Goal: Information Seeking & Learning: Understand process/instructions

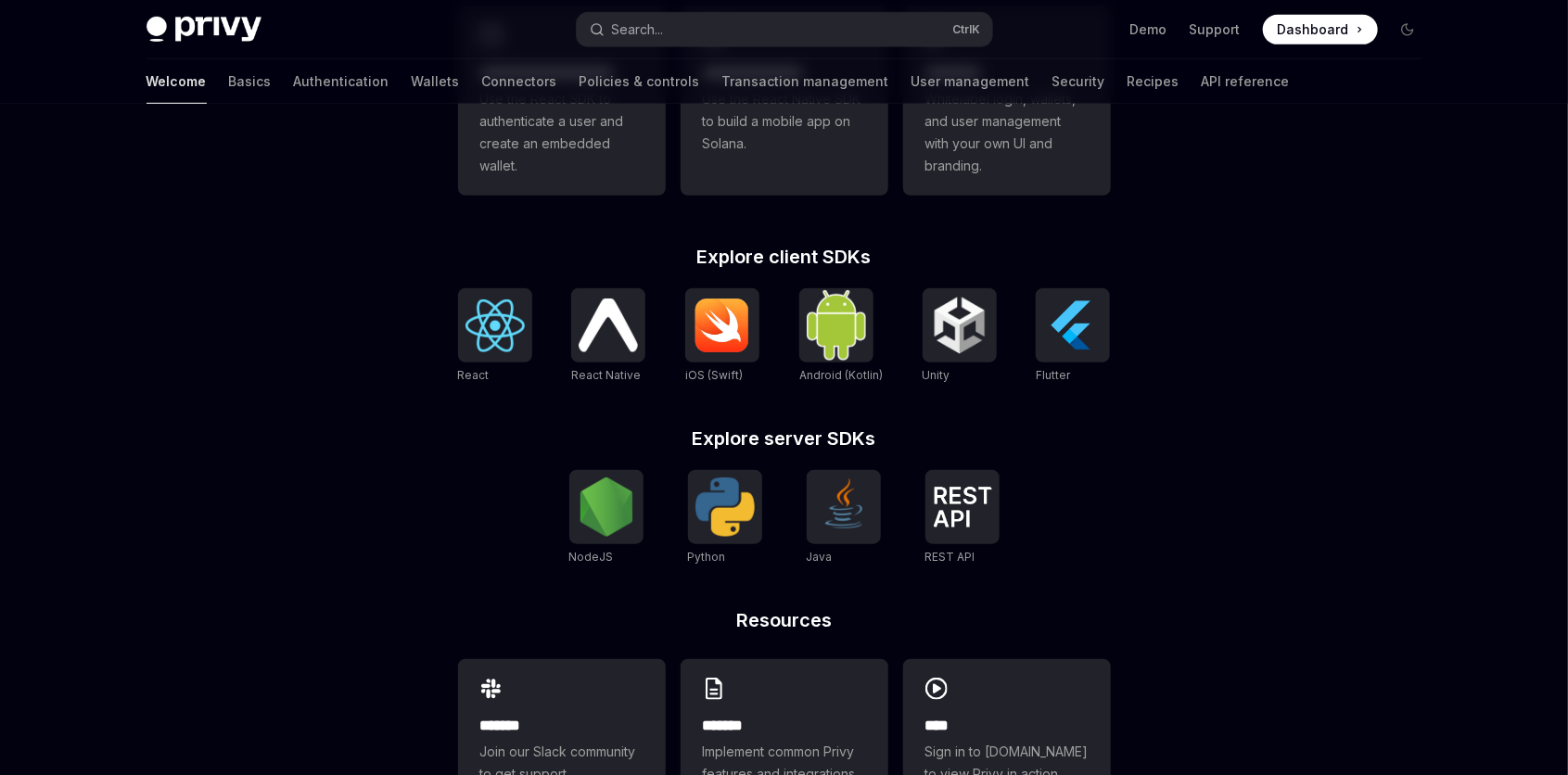
scroll to position [699, 0]
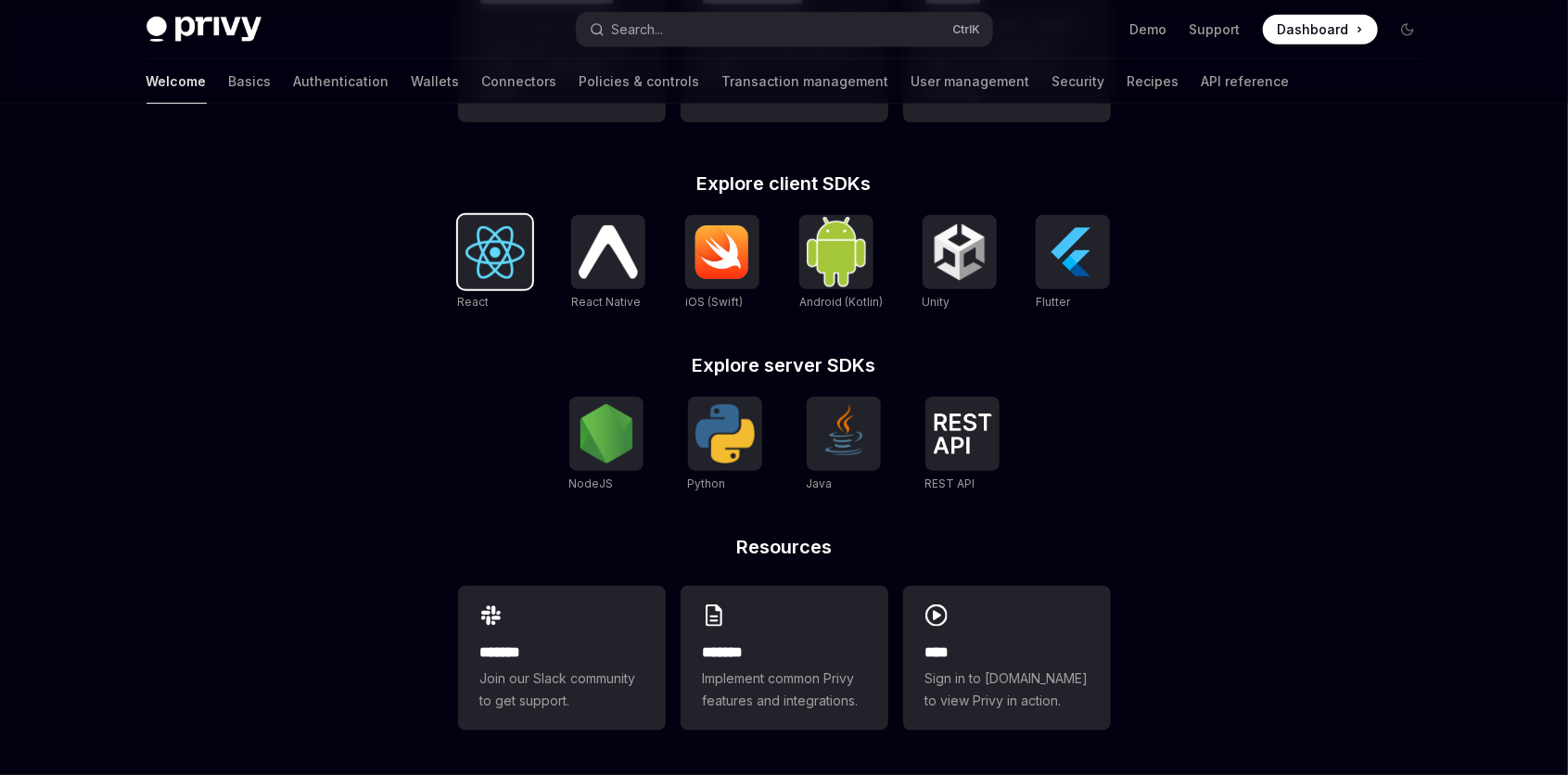
click at [461, 242] on div at bounding box center [494, 252] width 74 height 74
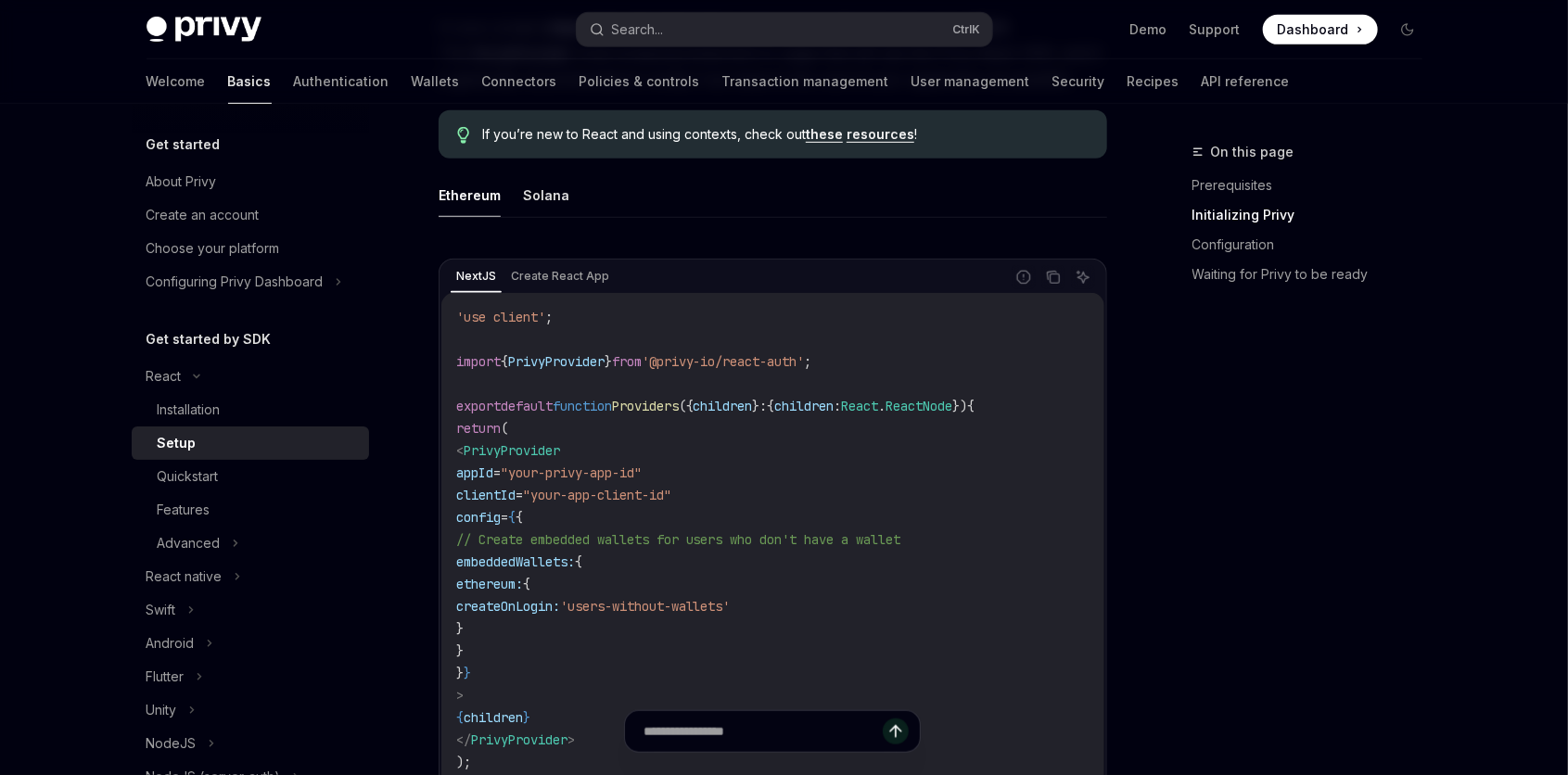
scroll to position [500, 0]
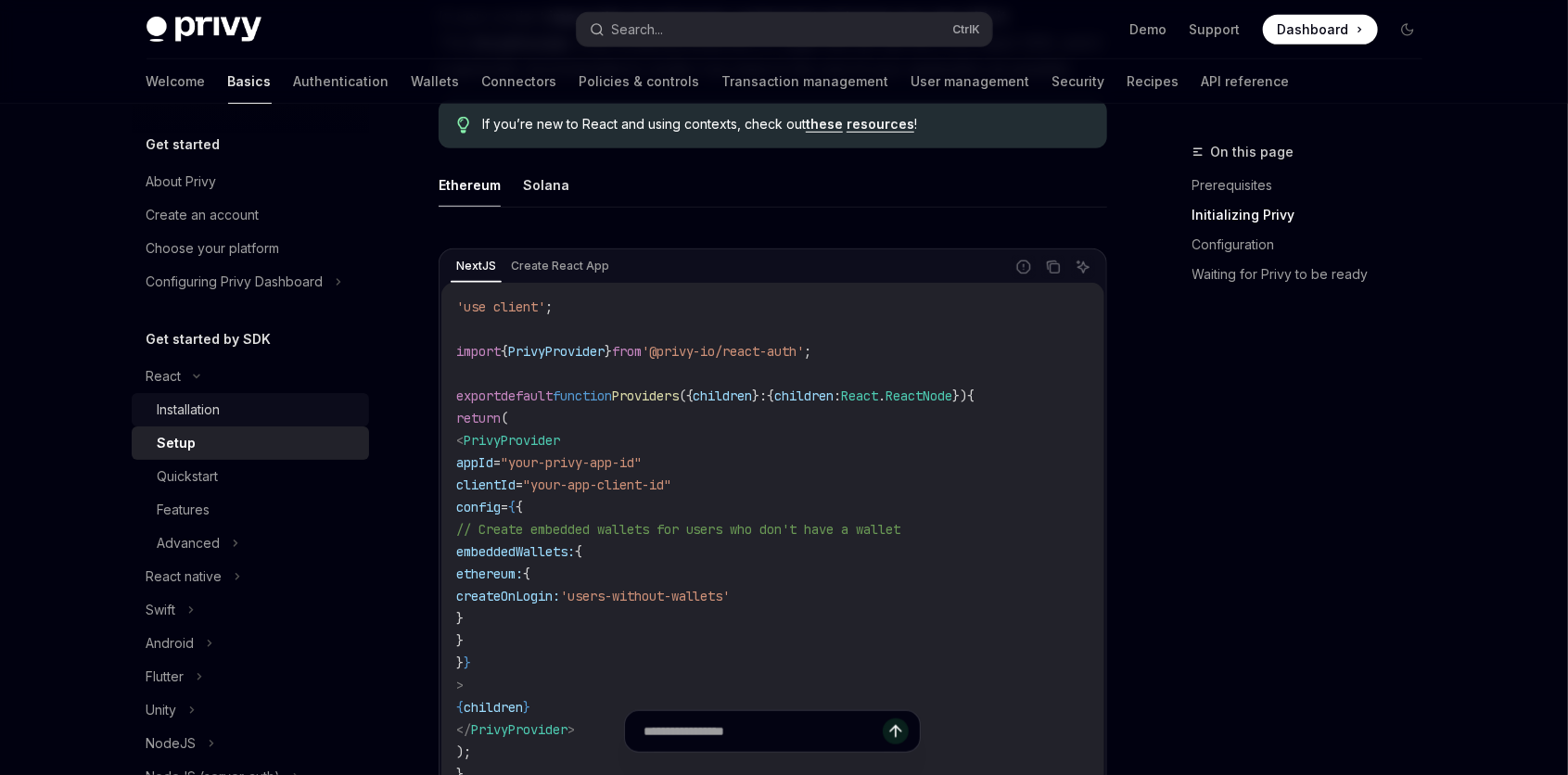
click at [198, 413] on div "Installation" at bounding box center [188, 409] width 63 height 22
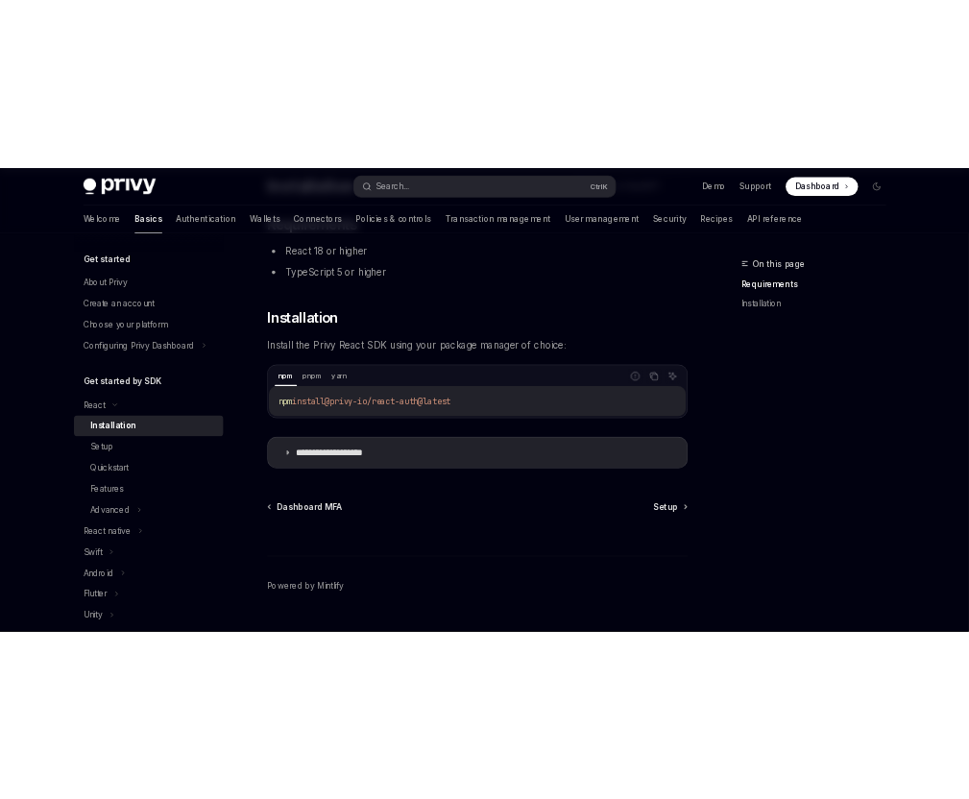
scroll to position [164, 0]
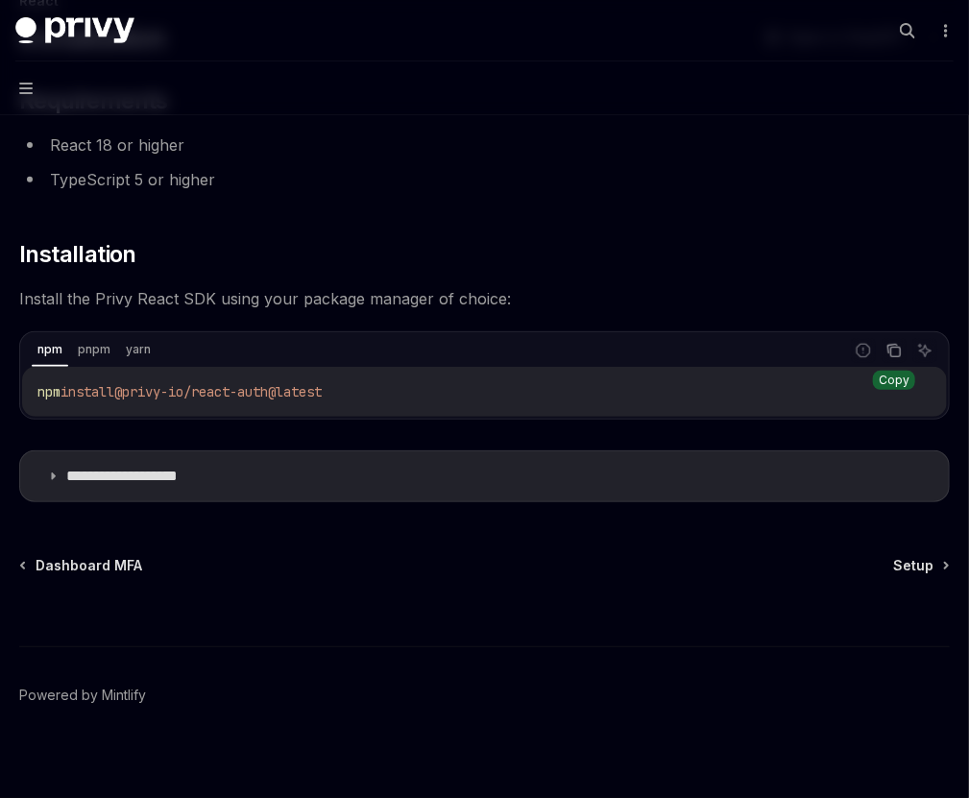
click at [881, 345] on button "Copy the contents from the code block" at bounding box center [893, 350] width 25 height 25
click at [881, 348] on button "Copy the contents from the code block" at bounding box center [893, 350] width 25 height 25
click at [794, 10] on div "Privy Docs home page Search... Ctrl K Demo Support Dashboard Dashboard Search..." at bounding box center [484, 30] width 938 height 61
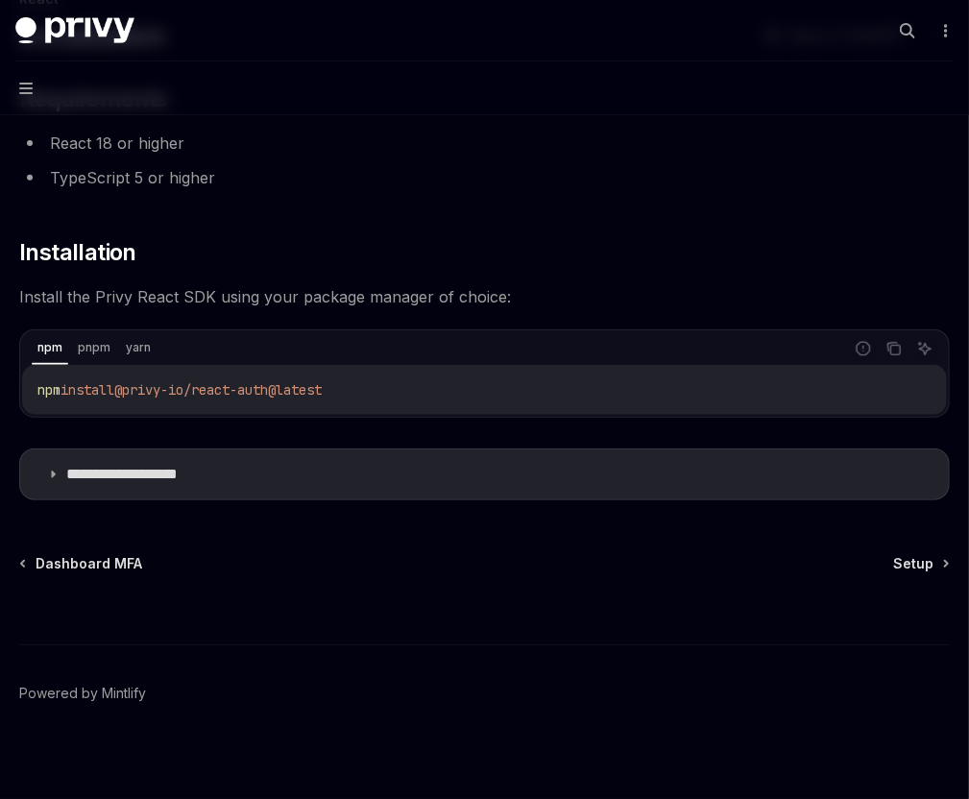
scroll to position [169, 0]
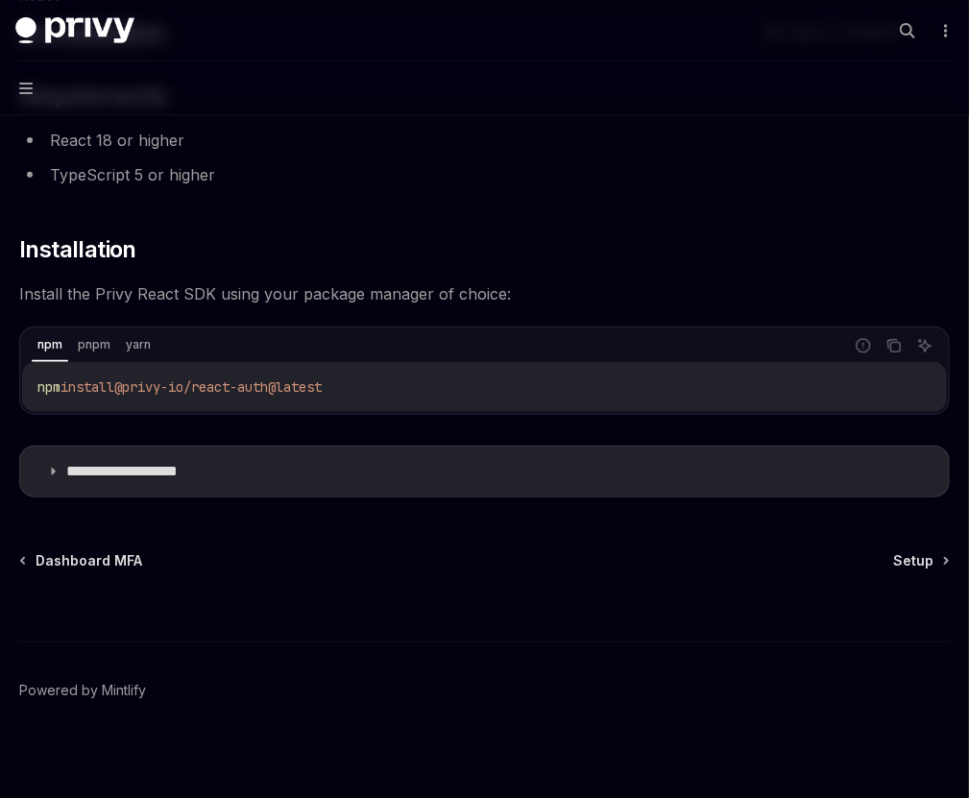
type textarea "*"
click at [0, 0] on div "Setup" at bounding box center [0, 0] width 0 height 0
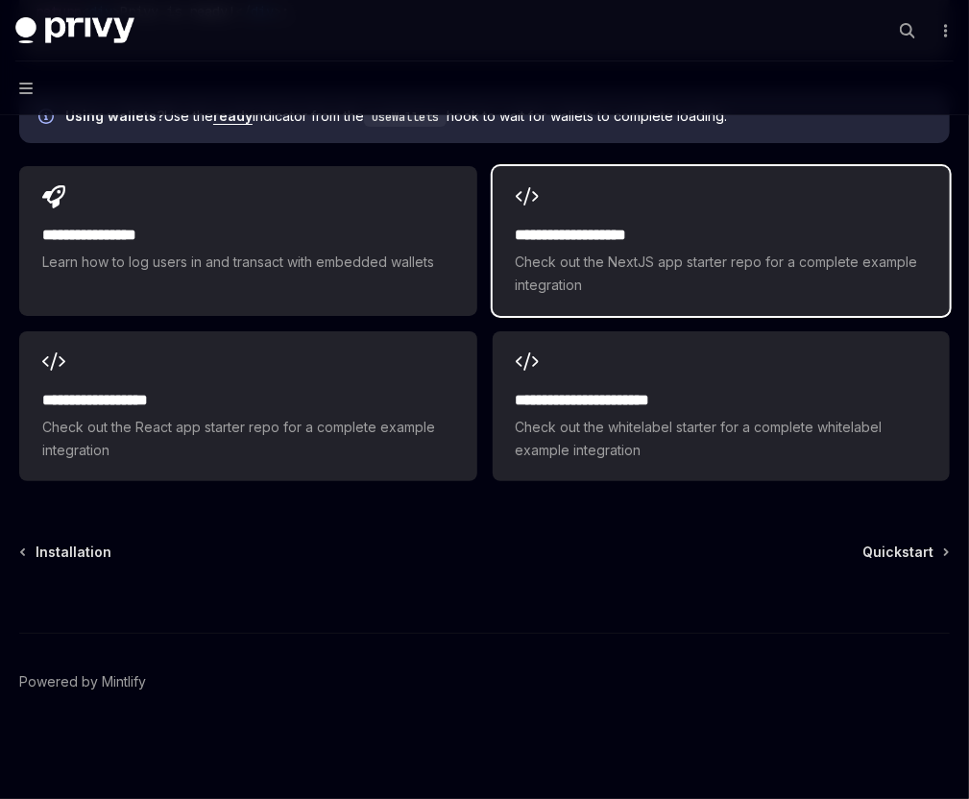
scroll to position [2704, 0]
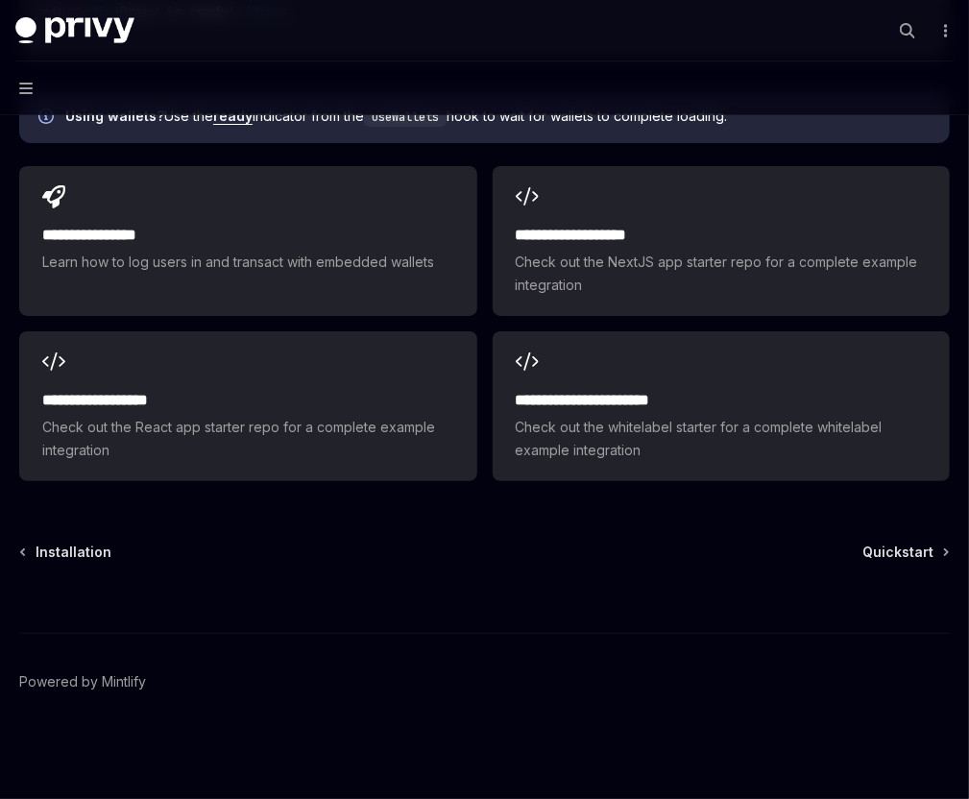
click at [0, 0] on div "Quickstart" at bounding box center [0, 0] width 0 height 0
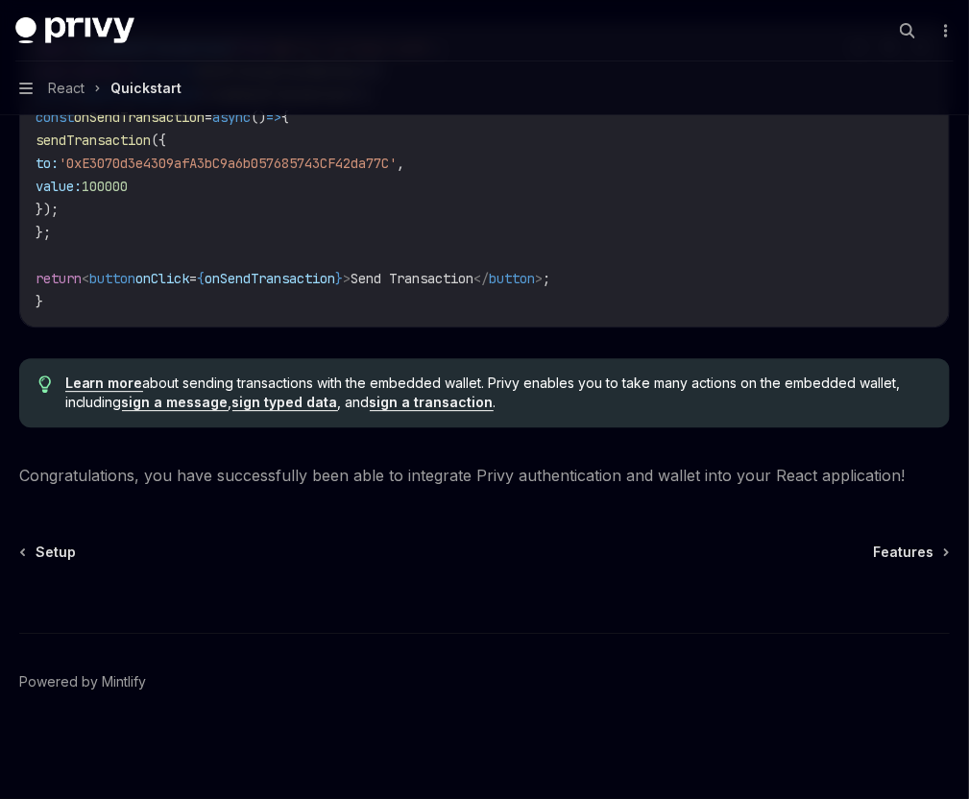
scroll to position [2017, 0]
click at [692, 794] on footer "Powered by Mintlify" at bounding box center [484, 716] width 930 height 166
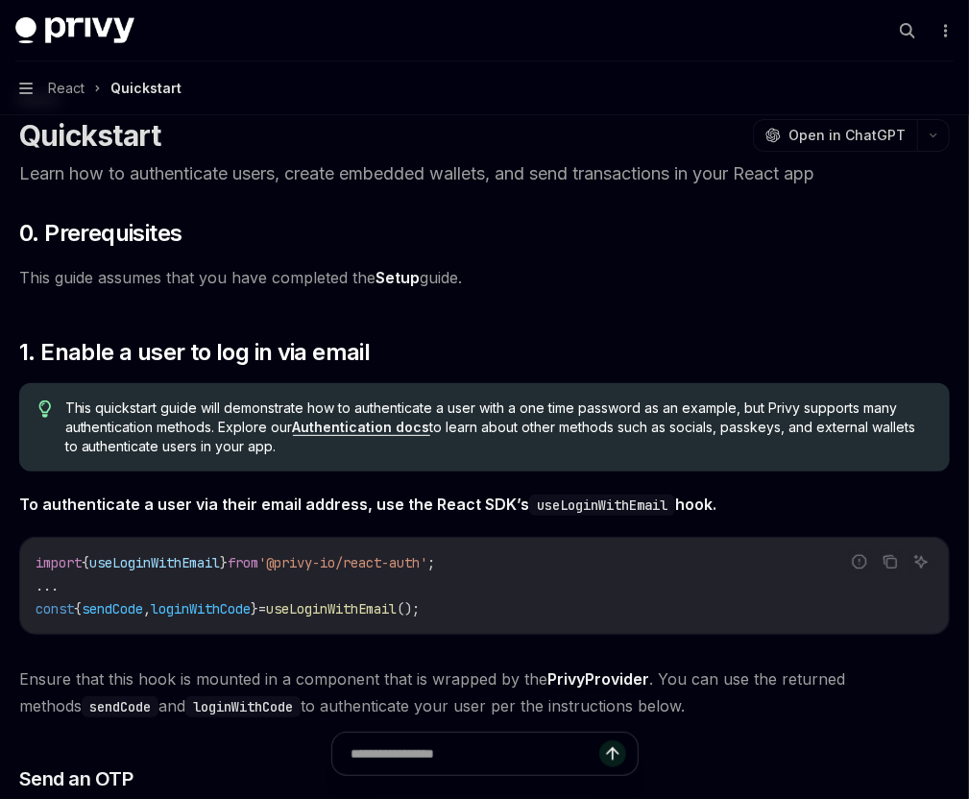
scroll to position [0, 0]
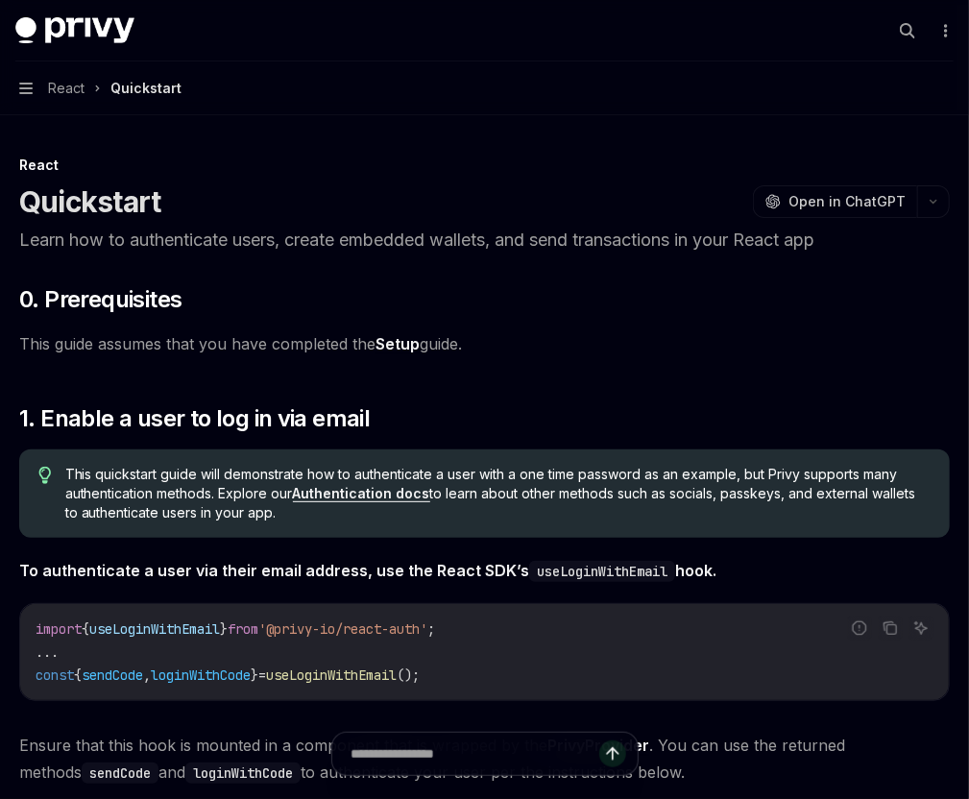
click at [0, 0] on div "Setup" at bounding box center [0, 0] width 0 height 0
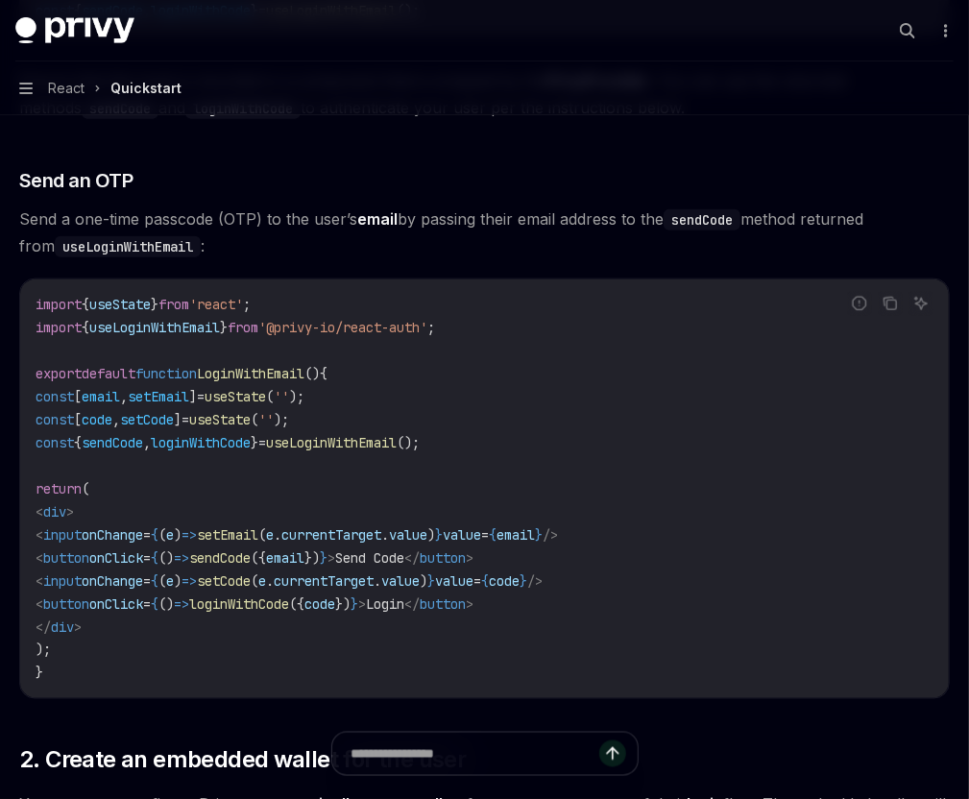
scroll to position [691, 0]
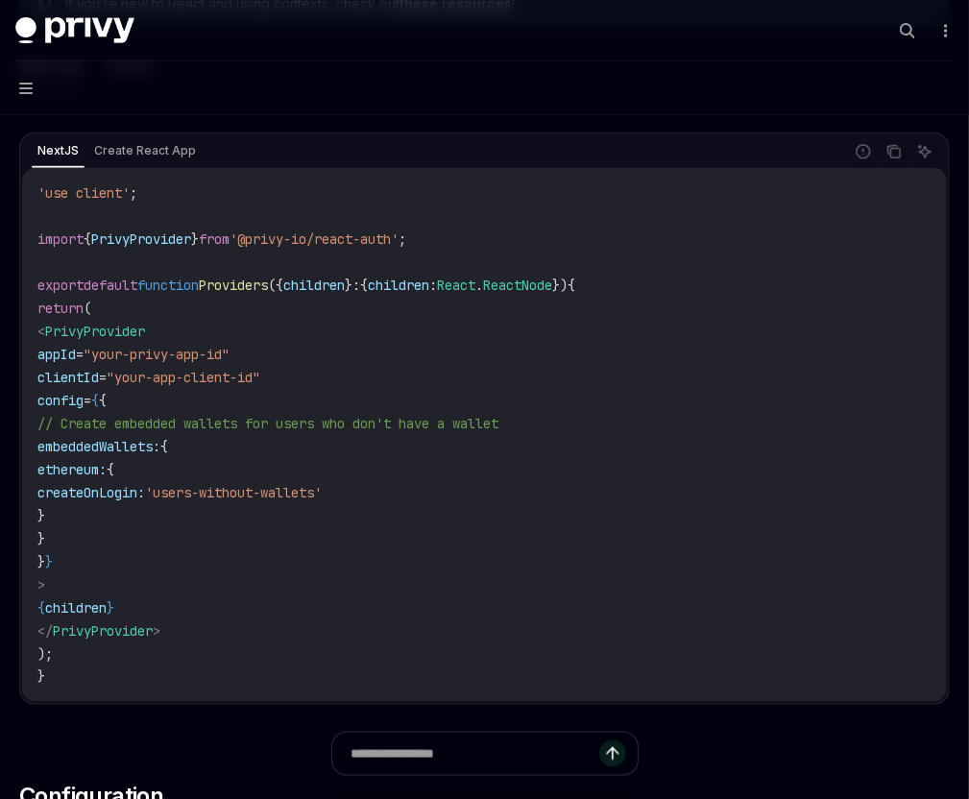
scroll to position [691, 0]
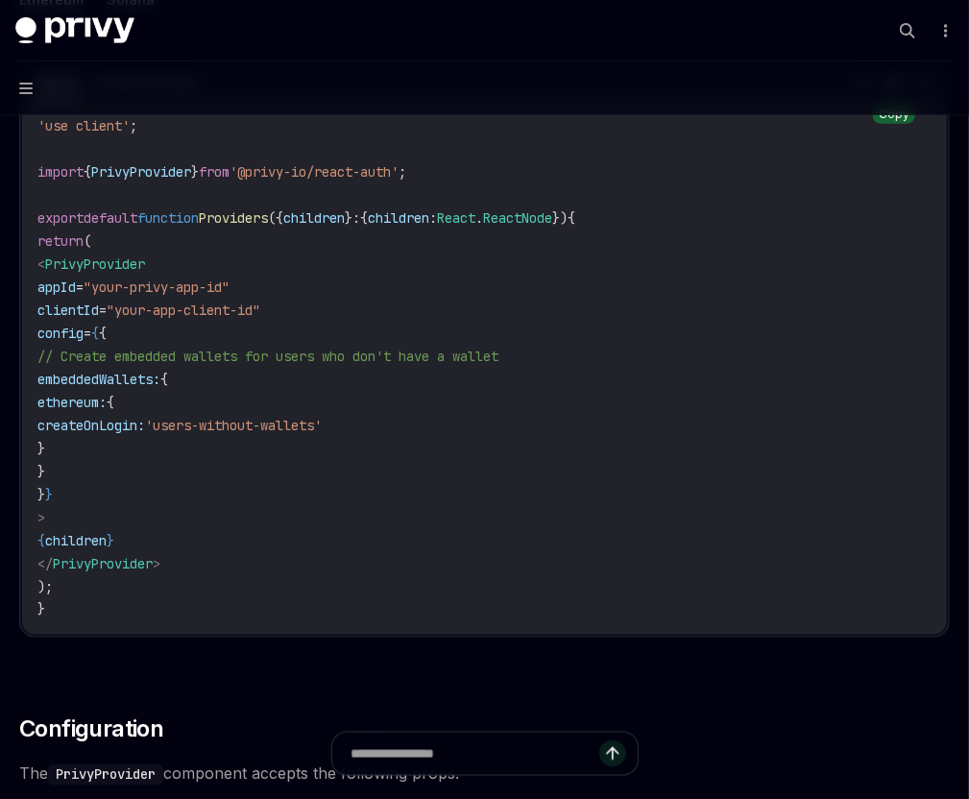
click at [886, 92] on icon "Copy the contents from the code block" at bounding box center [893, 84] width 15 height 15
click at [891, 91] on icon "Copy the contents from the code block" at bounding box center [896, 87] width 10 height 10
click at [886, 90] on icon "Copy the contents from the code block" at bounding box center [893, 85] width 15 height 11
click at [891, 91] on icon "Copy the contents from the code block" at bounding box center [896, 87] width 10 height 10
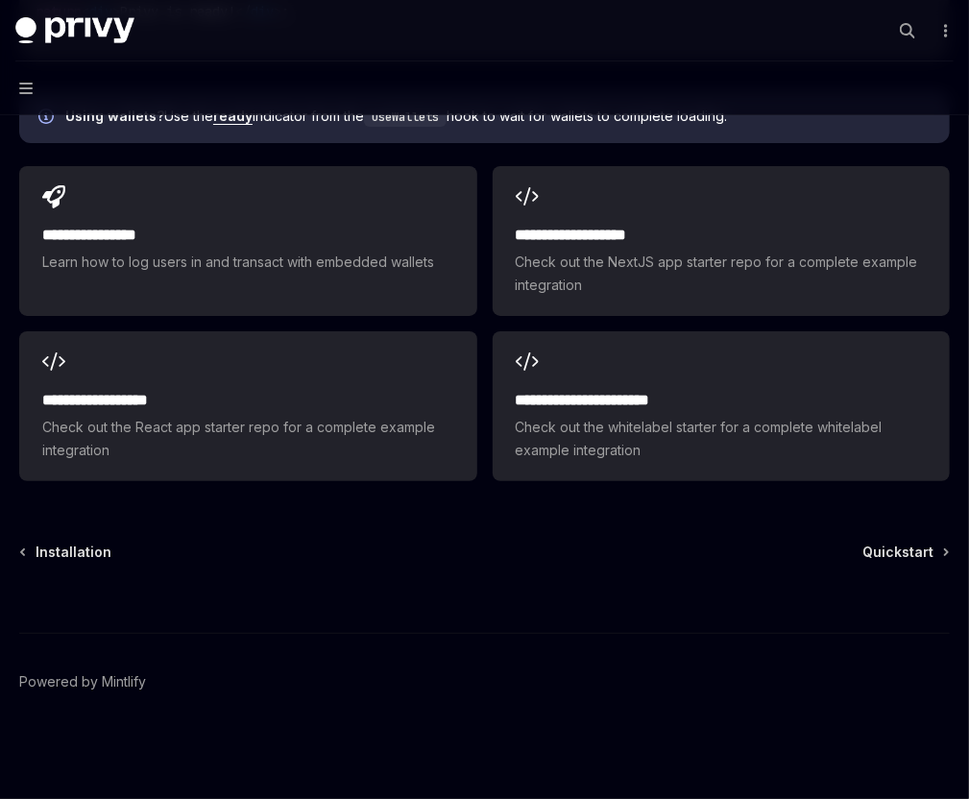
scroll to position [2704, 0]
click at [0, 0] on div "Quickstart" at bounding box center [0, 0] width 0 height 0
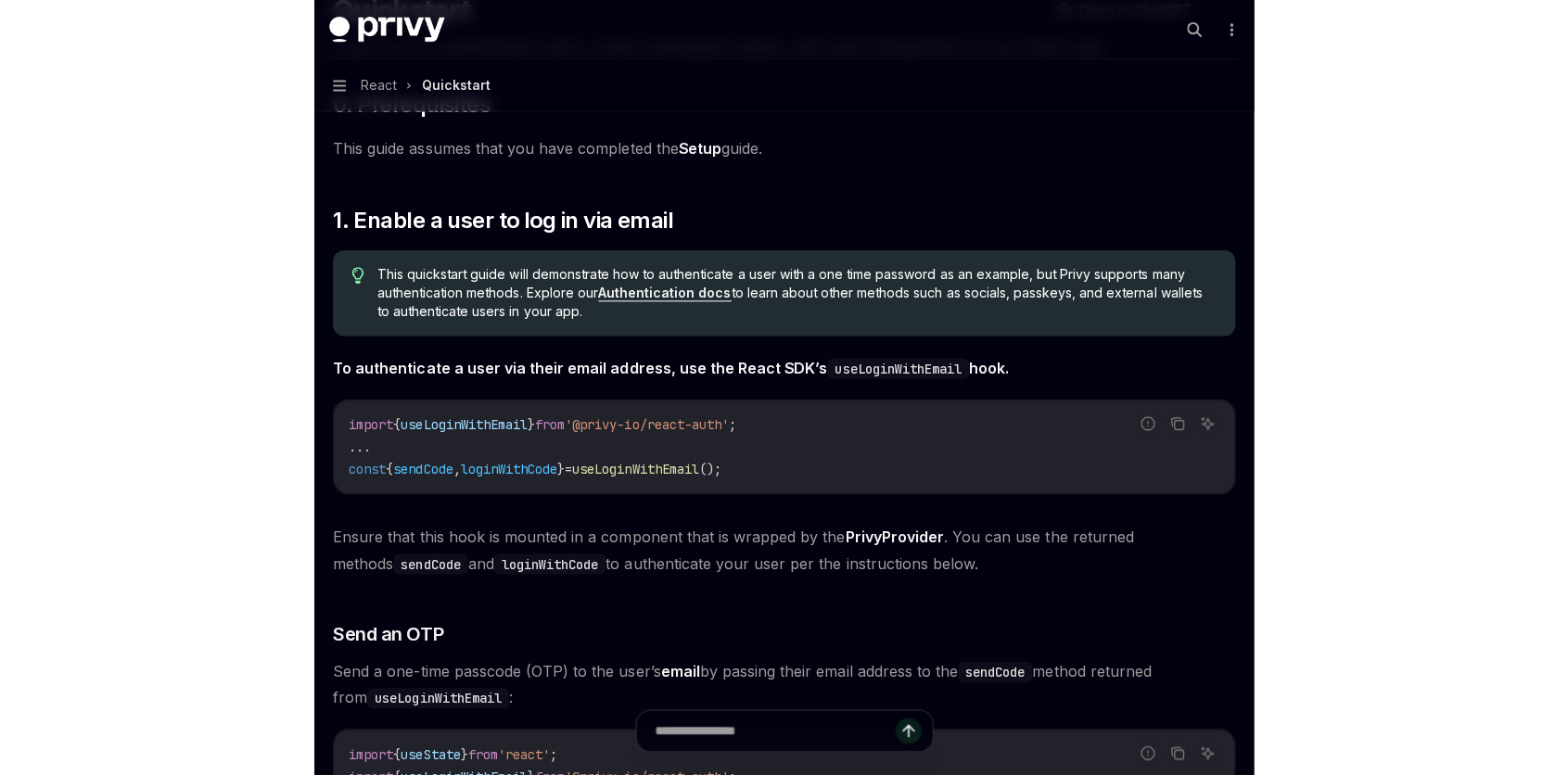
scroll to position [111, 0]
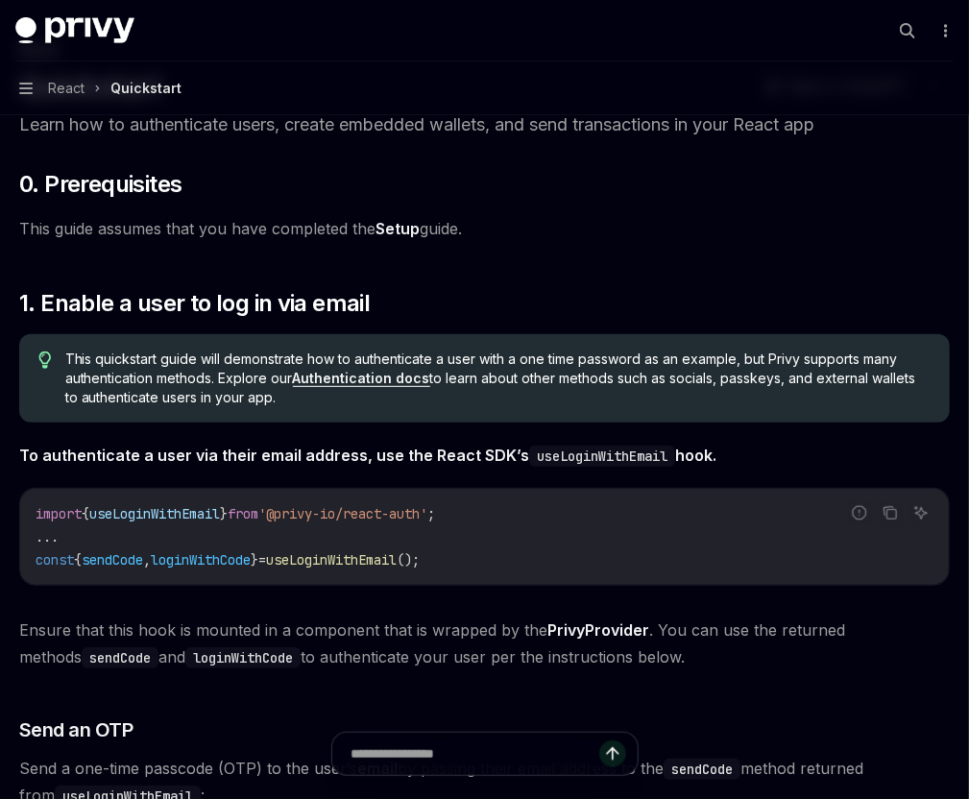
type textarea "*"
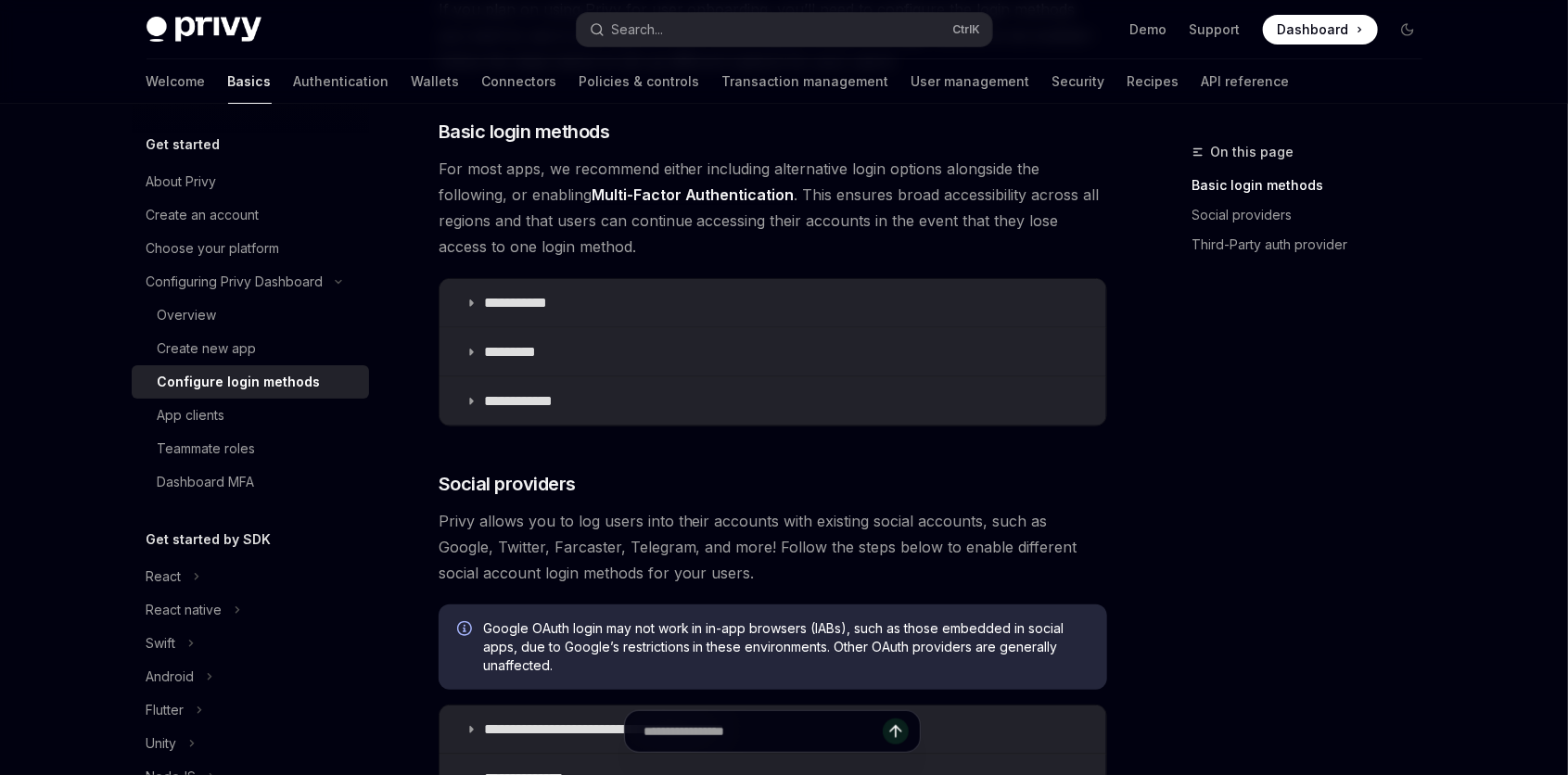
scroll to position [19, 0]
